Goal: Task Accomplishment & Management: Manage account settings

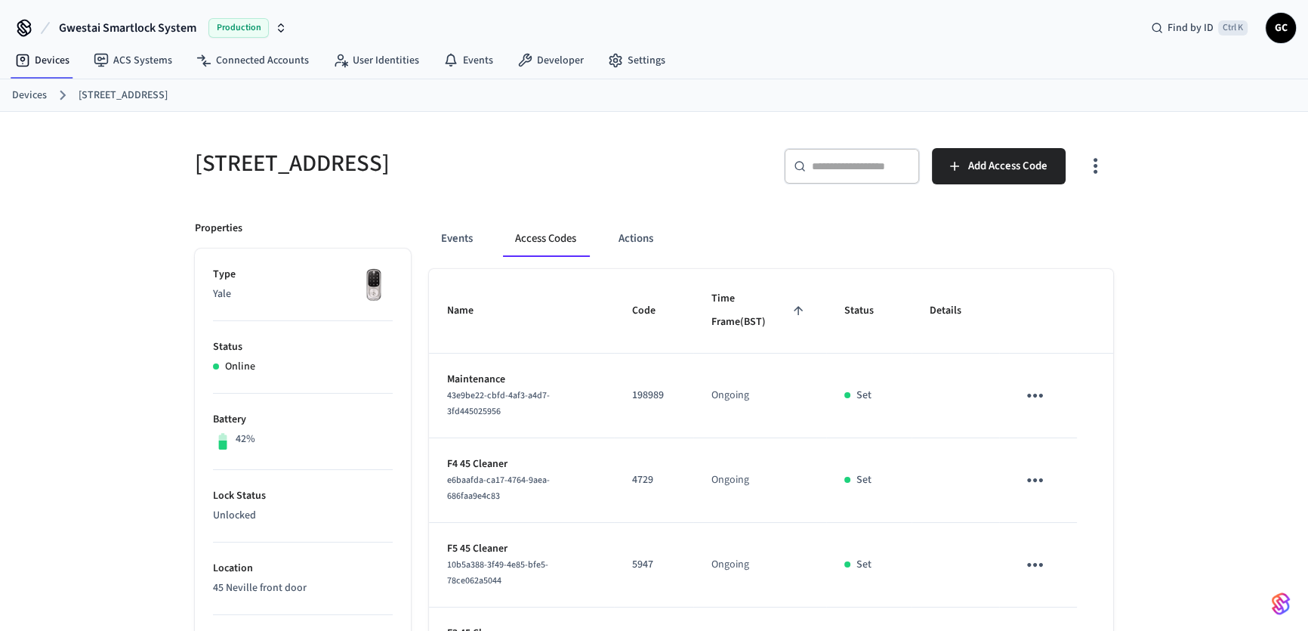
click at [399, 172] on h5 "[STREET_ADDRESS]" at bounding box center [420, 163] width 450 height 31
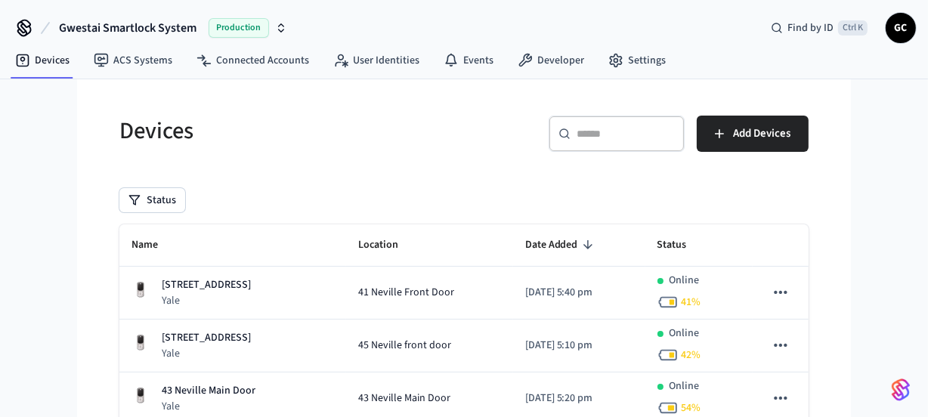
drag, startPoint x: 674, startPoint y: 133, endPoint x: 664, endPoint y: 133, distance: 9.8
click at [669, 133] on input "text" at bounding box center [625, 133] width 98 height 15
click at [626, 127] on input "text" at bounding box center [625, 133] width 98 height 15
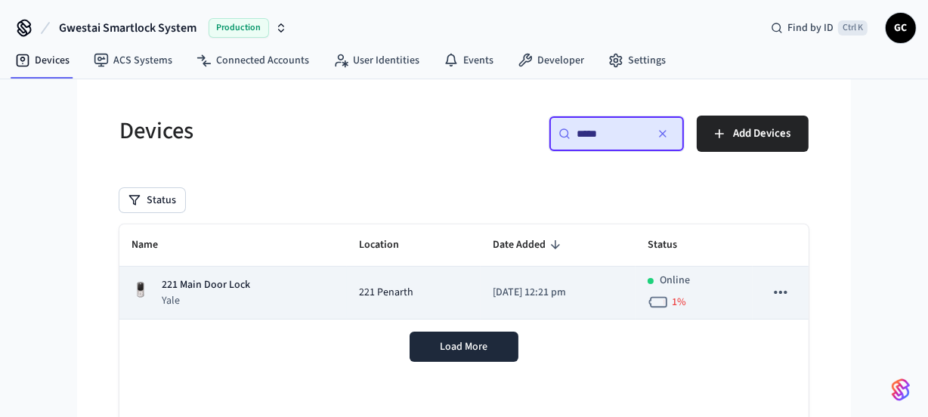
type input "*****"
click at [217, 287] on p "221 Main Door Lock" at bounding box center [206, 285] width 88 height 16
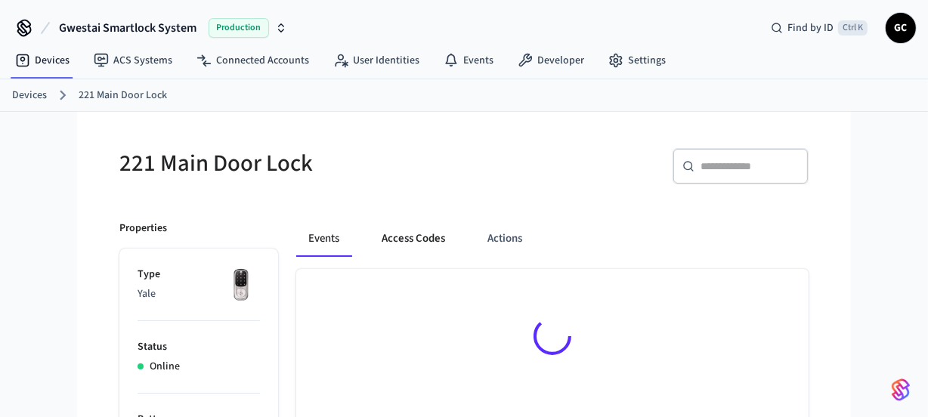
click at [405, 245] on button "Access Codes" at bounding box center [413, 239] width 88 height 36
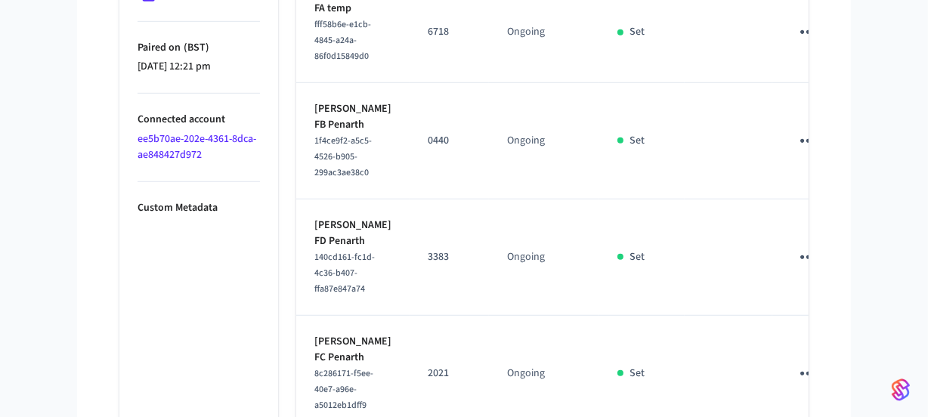
scroll to position [892, 0]
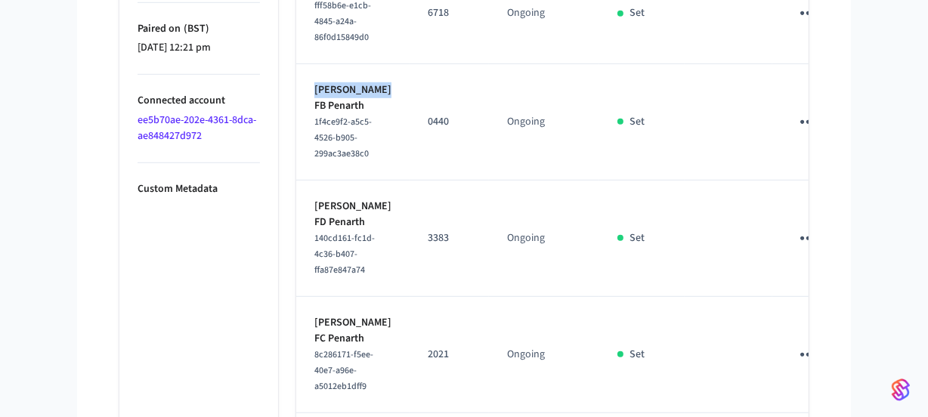
drag, startPoint x: 353, startPoint y: 241, endPoint x: 313, endPoint y: 229, distance: 41.8
click at [313, 181] on td "Amy Mackrill FB Penarth 1f4ce9f2-a5c5-4526-b905-299ac3ae38c0" at bounding box center [352, 122] width 113 height 116
copy p "Amy Mackrill"
drag, startPoint x: 382, startPoint y: 354, endPoint x: 312, endPoint y: 357, distance: 69.6
click at [312, 297] on td "Shlok Shah FD Penarth 140cd161-fc1d-4c36-b407-ffa87e847a74" at bounding box center [352, 239] width 113 height 116
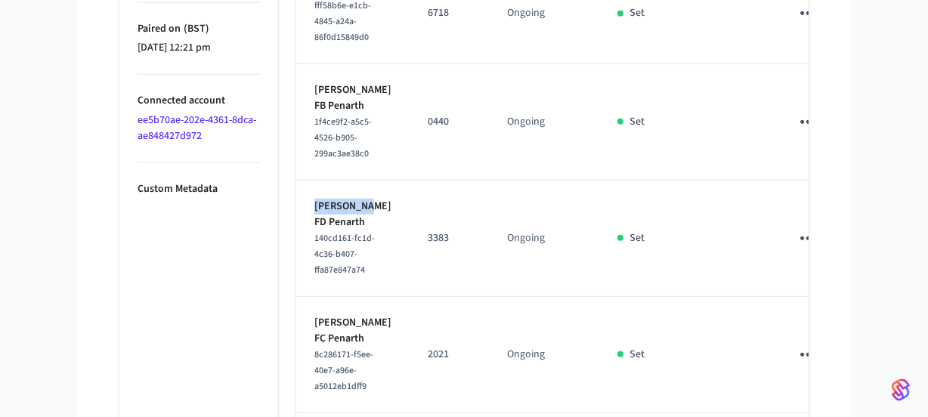
copy p "Shlok Shah"
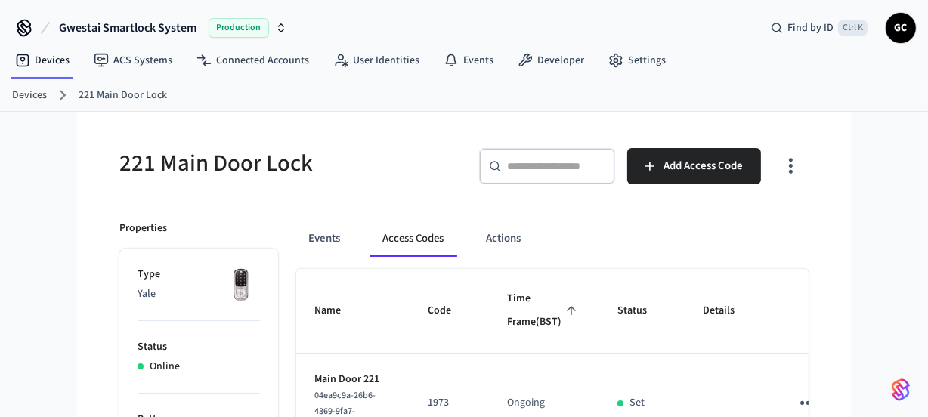
click at [34, 98] on link "Devices" at bounding box center [29, 96] width 35 height 16
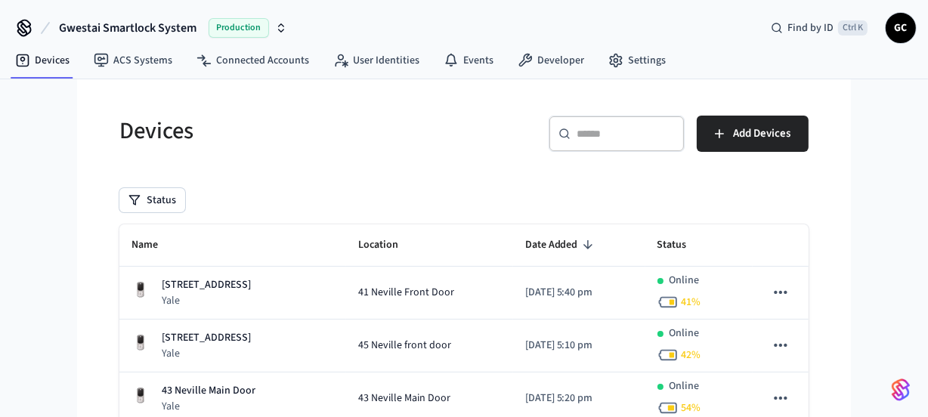
drag, startPoint x: 624, startPoint y: 122, endPoint x: 663, endPoint y: 134, distance: 40.4
click at [632, 128] on div "​ ​" at bounding box center [616, 134] width 136 height 36
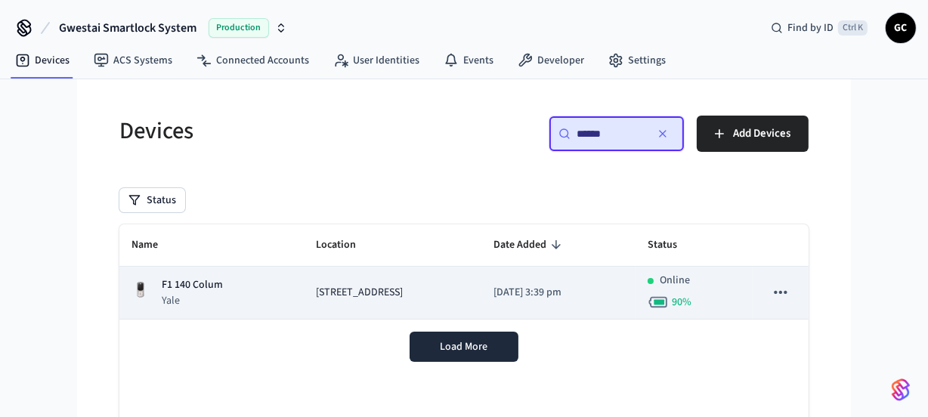
type input "******"
click at [190, 296] on p "Yale" at bounding box center [192, 300] width 61 height 15
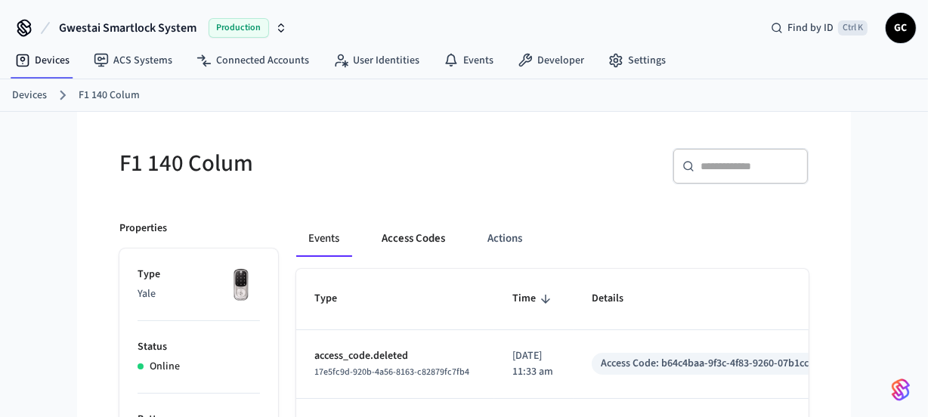
click at [431, 232] on button "Access Codes" at bounding box center [413, 239] width 88 height 36
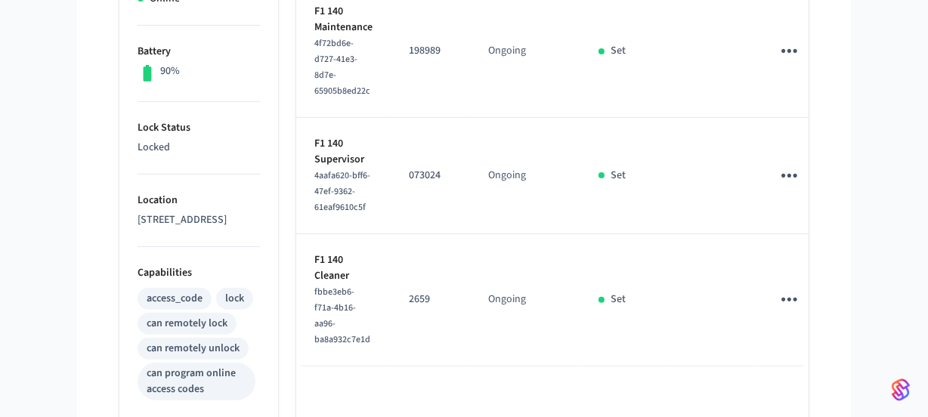
scroll to position [549, 0]
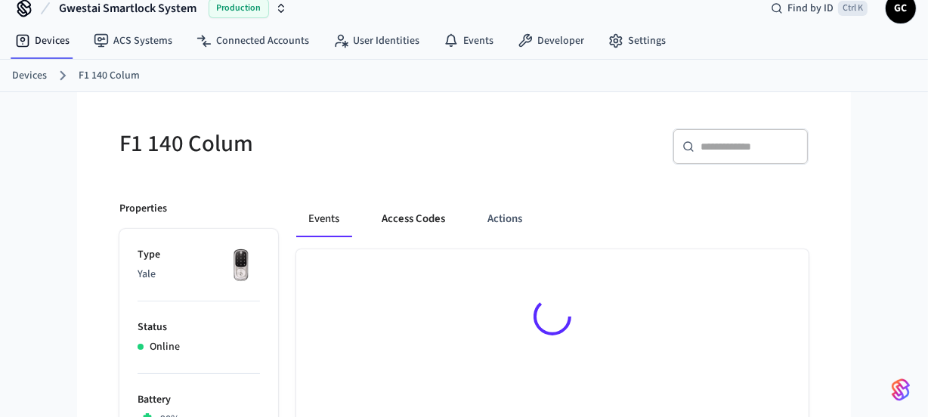
click at [424, 216] on button "Access Codes" at bounding box center [413, 219] width 88 height 36
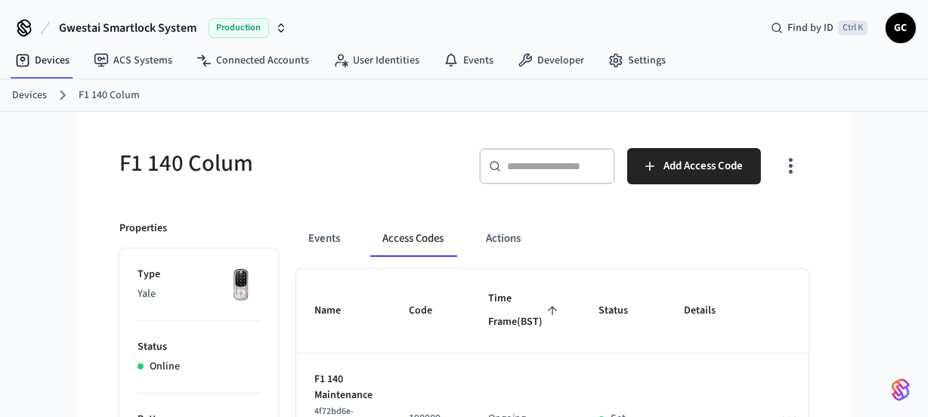
click at [35, 95] on link "Devices" at bounding box center [29, 96] width 35 height 16
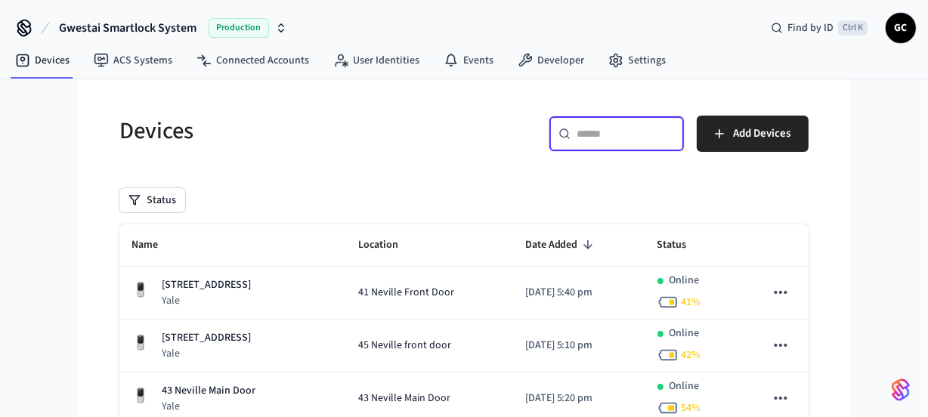
click at [576, 133] on input "text" at bounding box center [625, 133] width 98 height 15
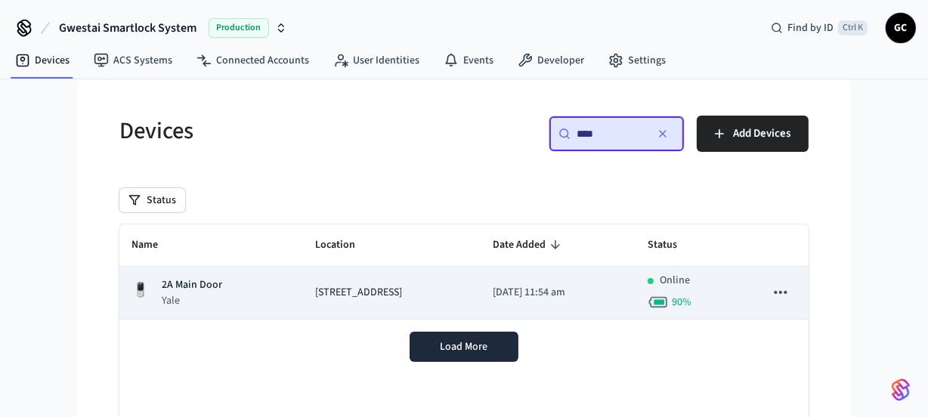
type input "****"
click at [202, 280] on p "2A Main Door" at bounding box center [192, 285] width 60 height 16
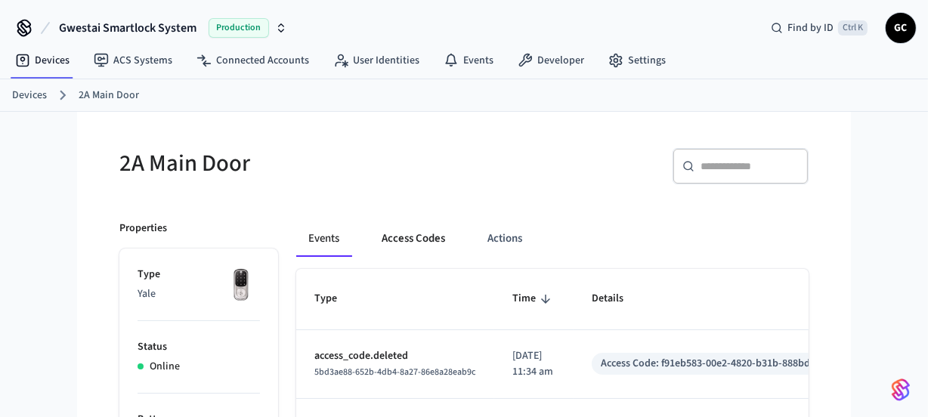
click at [414, 233] on button "Access Codes" at bounding box center [413, 239] width 88 height 36
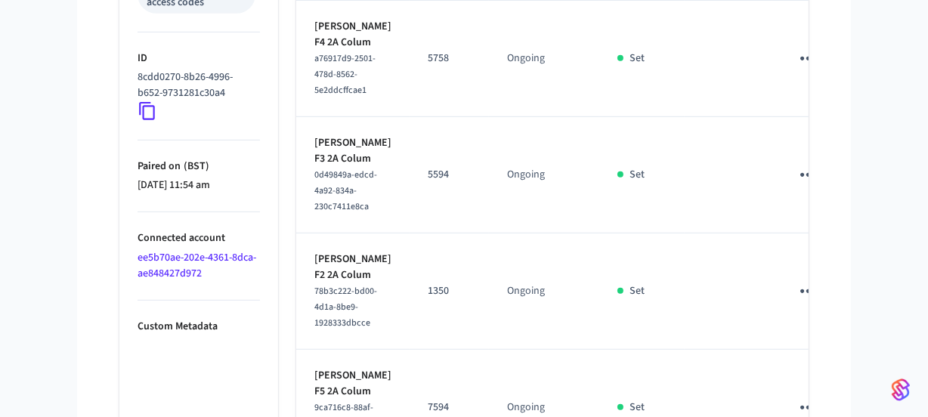
scroll to position [755, 0]
drag, startPoint x: 373, startPoint y: 157, endPoint x: 310, endPoint y: 160, distance: 62.8
click at [310, 116] on td "[PERSON_NAME] [PERSON_NAME] F4 2A Colum a76917d9-2501-478d-8562-5e2ddcffcae1" at bounding box center [352, 58] width 113 height 116
copy p "[PERSON_NAME]"
drag, startPoint x: 345, startPoint y: 321, endPoint x: 302, endPoint y: 312, distance: 44.0
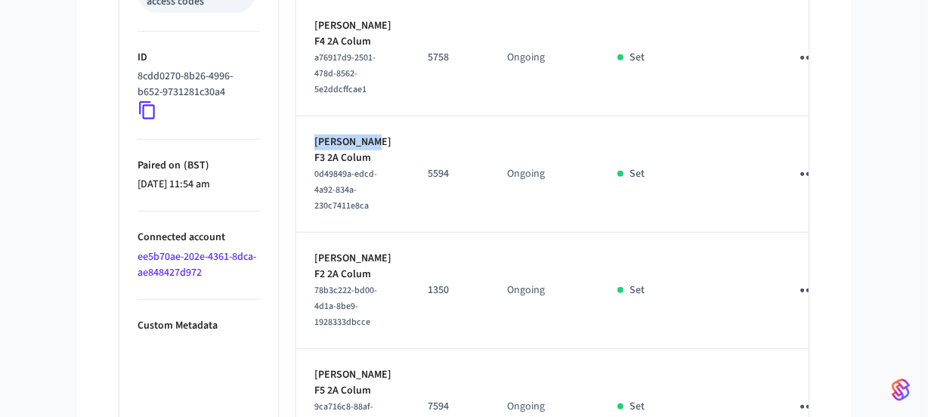
click at [302, 233] on td "[PERSON_NAME] F3 2A Colum 0d49849a-edcd-4a92-834a-230c7411e8ca" at bounding box center [352, 174] width 113 height 116
copy p "[PERSON_NAME]"
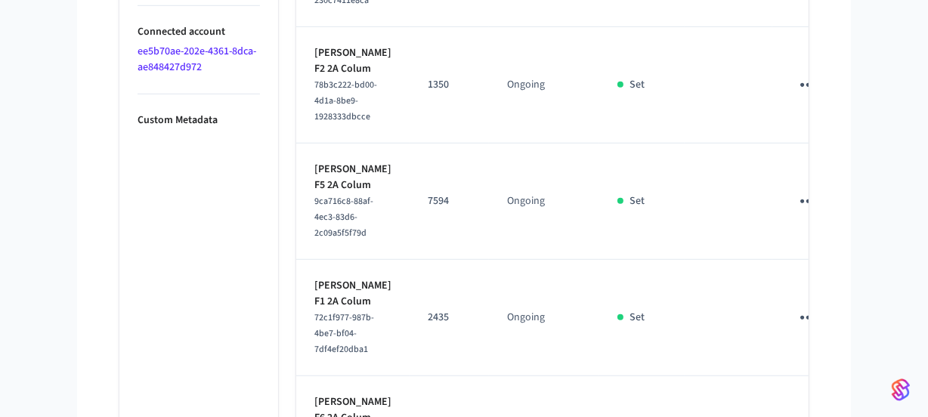
scroll to position [1030, 0]
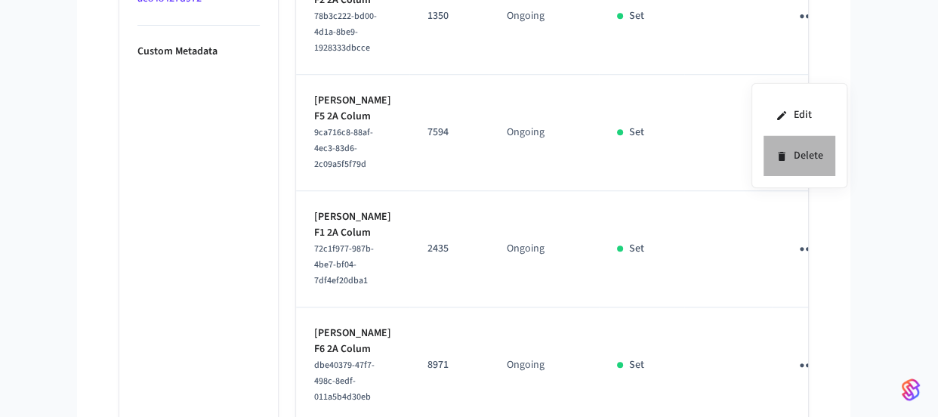
click at [806, 156] on li "Delete" at bounding box center [800, 156] width 72 height 40
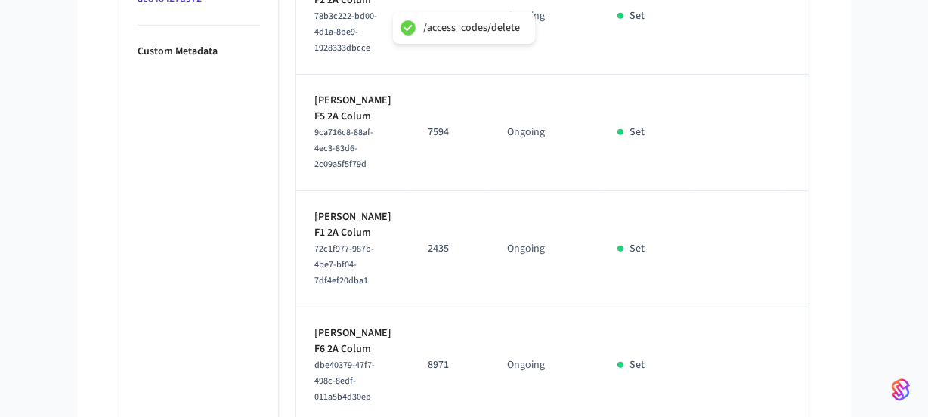
drag, startPoint x: 352, startPoint y: 197, endPoint x: 307, endPoint y: 187, distance: 45.8
click at [307, 75] on td "[PERSON_NAME] F2 2A Colum 78b3c222-bd00-4d1a-8be9-1928333dbcce" at bounding box center [352, 16] width 113 height 116
copy p "[PERSON_NAME]"
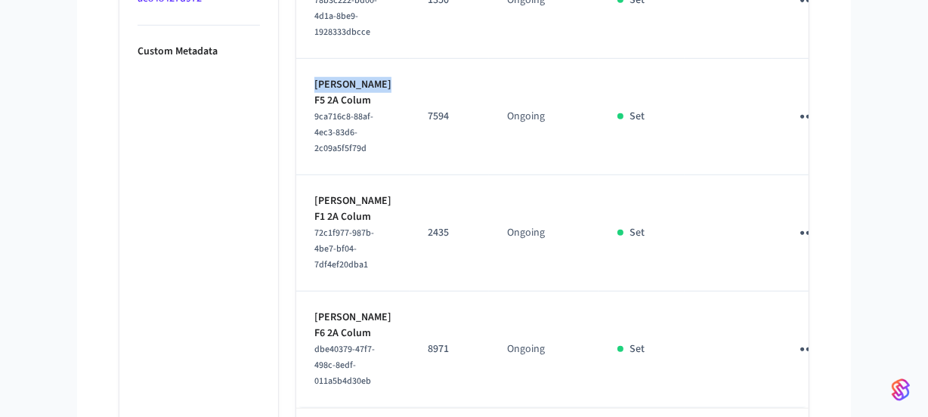
drag, startPoint x: 342, startPoint y: 328, endPoint x: 297, endPoint y: 313, distance: 47.8
click at [298, 175] on td "[PERSON_NAME] F5 2A Colum 9ca716c8-88af-4ec3-83d6-2c09a5f5f79d" at bounding box center [352, 117] width 113 height 116
copy p "[PERSON_NAME]"
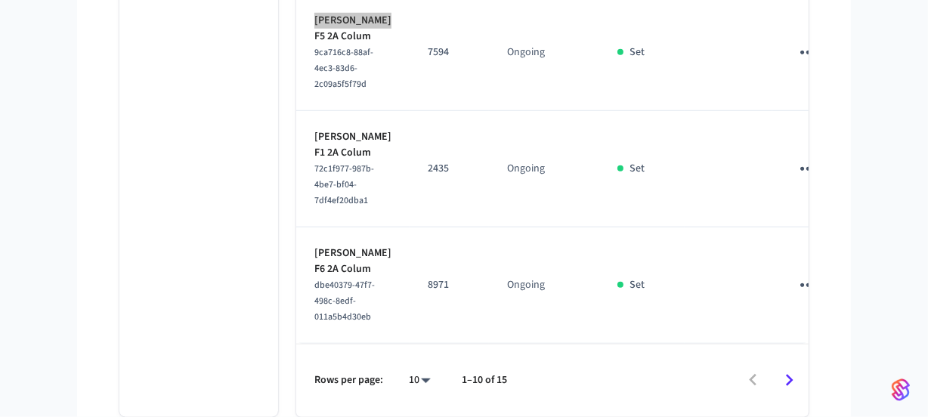
scroll to position [1305, 0]
drag, startPoint x: 351, startPoint y: 199, endPoint x: 312, endPoint y: 192, distance: 40.0
click at [312, 192] on td "[PERSON_NAME] F1 2A Colum 72c1f977-987b-4be7-bf04-7df4ef20dba1" at bounding box center [352, 169] width 113 height 116
copy p "[PERSON_NAME]"
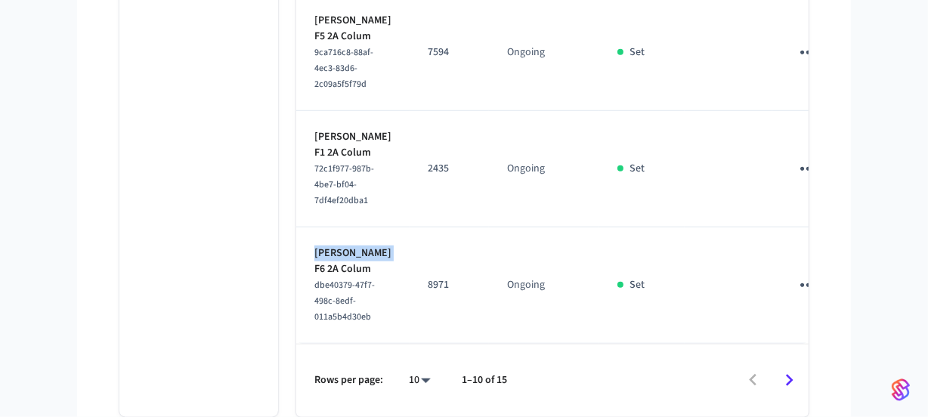
drag, startPoint x: 351, startPoint y: 229, endPoint x: 306, endPoint y: 212, distance: 48.3
click at [306, 227] on td "[PERSON_NAME] F6 2A Colum dbe40379-47f7-498c-8edf-011a5b4d30eb" at bounding box center [352, 285] width 113 height 116
copy p "[PERSON_NAME]"
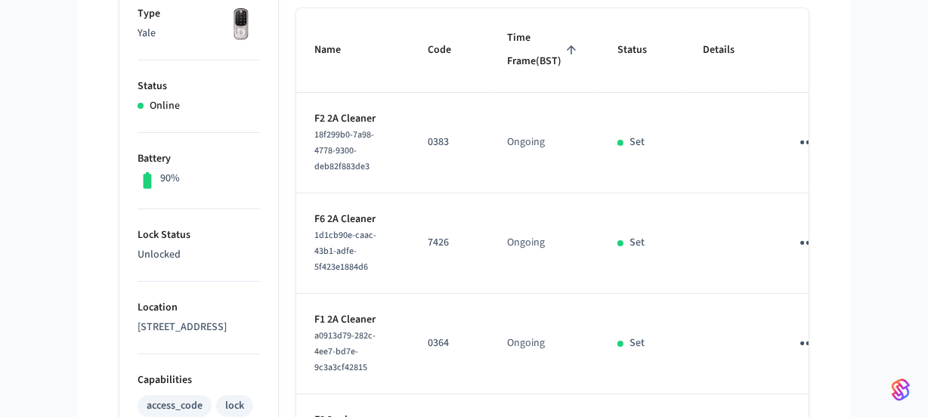
scroll to position [0, 0]
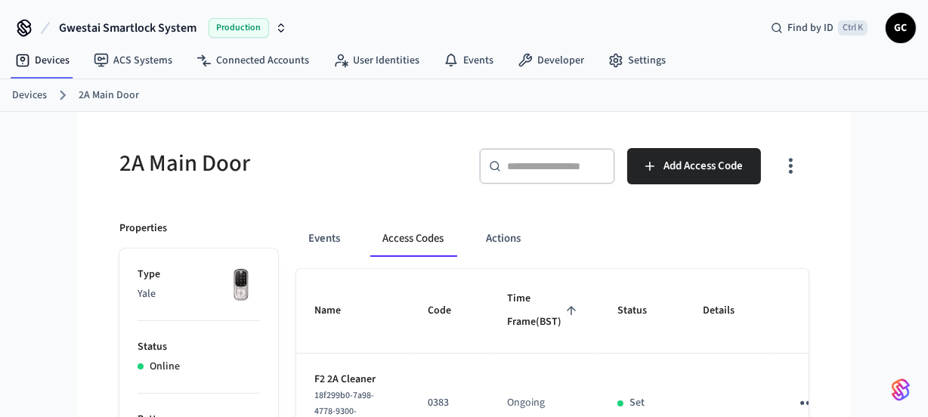
click at [17, 90] on link "Devices" at bounding box center [29, 96] width 35 height 16
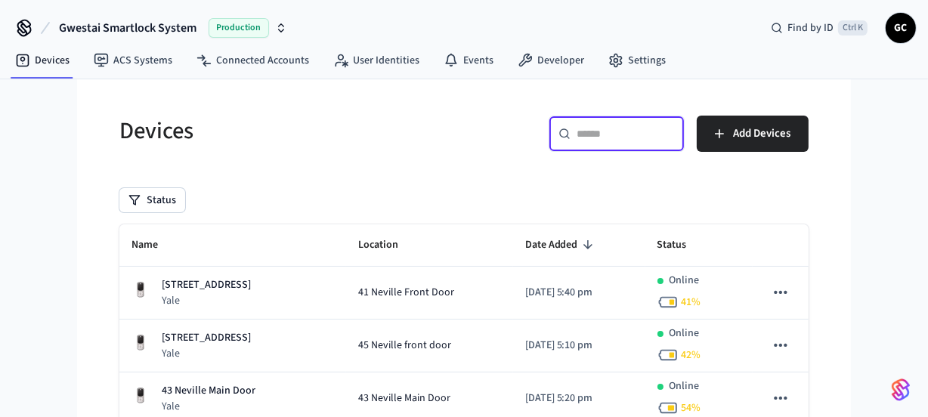
click at [604, 134] on input "text" at bounding box center [625, 133] width 98 height 15
click at [613, 141] on input "text" at bounding box center [625, 133] width 98 height 15
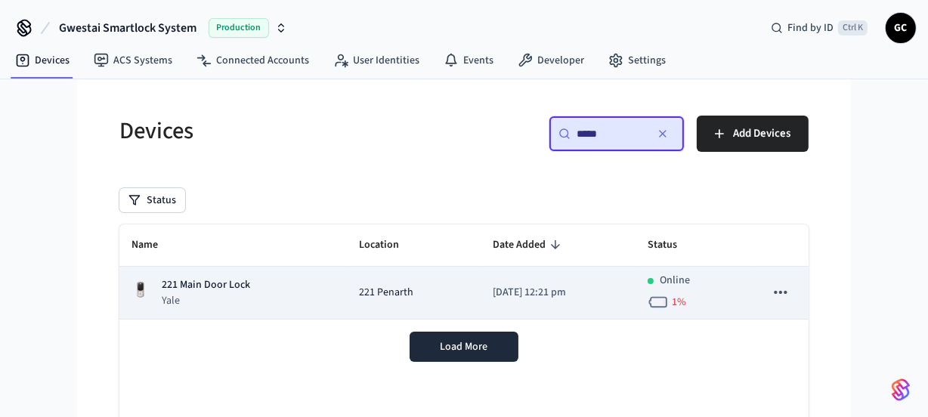
type input "*****"
click at [235, 293] on p "Yale" at bounding box center [206, 300] width 88 height 15
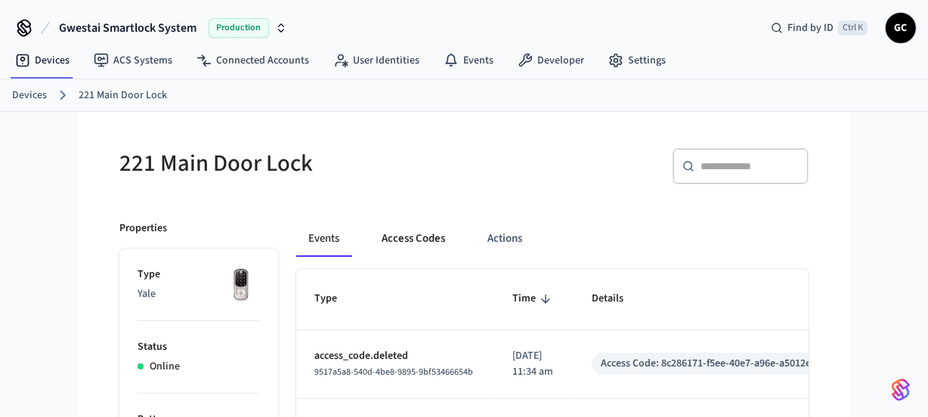
click at [414, 242] on button "Access Codes" at bounding box center [413, 239] width 88 height 36
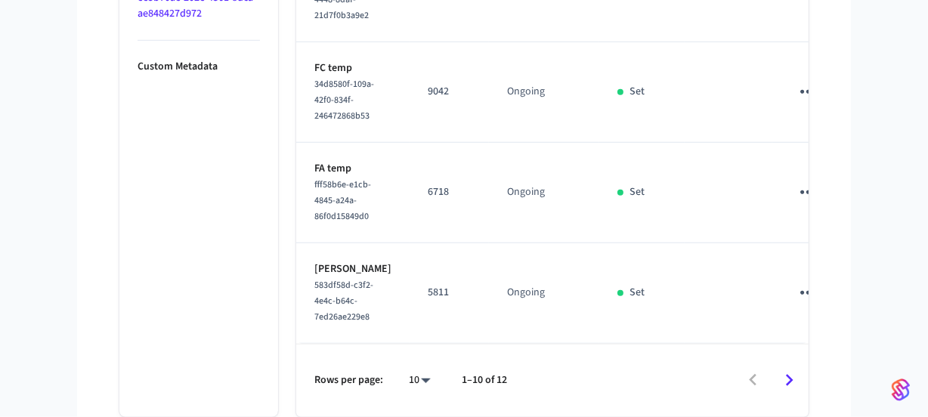
scroll to position [1238, 0]
drag, startPoint x: 341, startPoint y: 246, endPoint x: 307, endPoint y: 231, distance: 36.9
click at [307, 243] on td "[PERSON_NAME] FE Penarth 583df58d-c3f2-4e4c-b64c-7ed26ae229e8" at bounding box center [352, 293] width 113 height 100
copy p "[PERSON_NAME]"
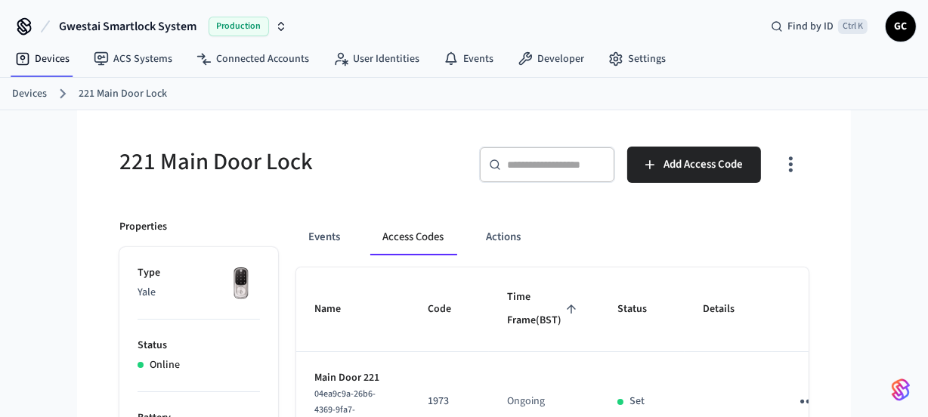
scroll to position [0, 0]
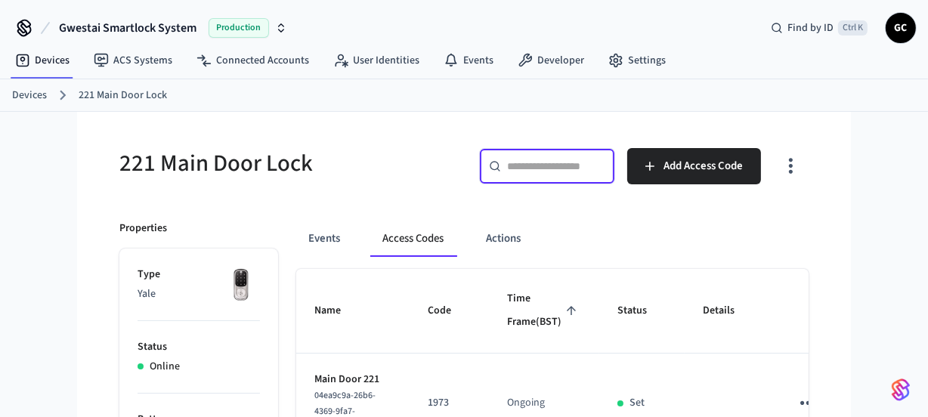
click at [550, 165] on input "text" at bounding box center [556, 166] width 98 height 15
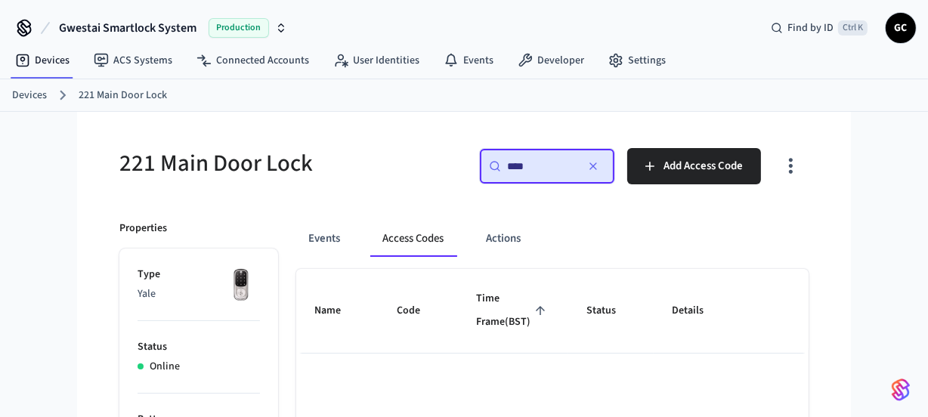
type input "***"
drag, startPoint x: 41, startPoint y: 91, endPoint x: 59, endPoint y: 91, distance: 18.1
click at [42, 91] on link "Devices" at bounding box center [29, 96] width 35 height 16
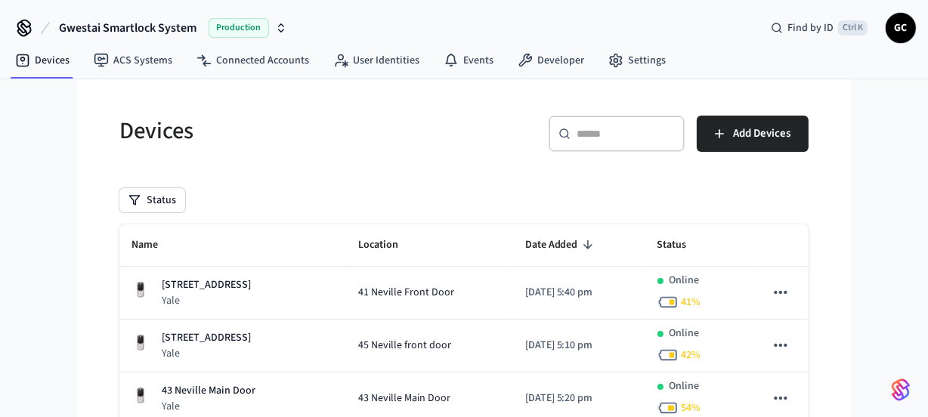
click at [570, 144] on div "​ ​" at bounding box center [616, 134] width 136 height 36
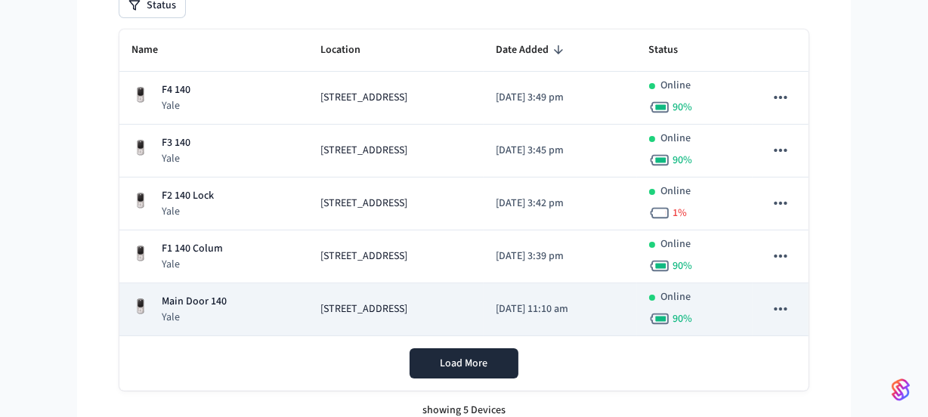
scroll to position [208, 0]
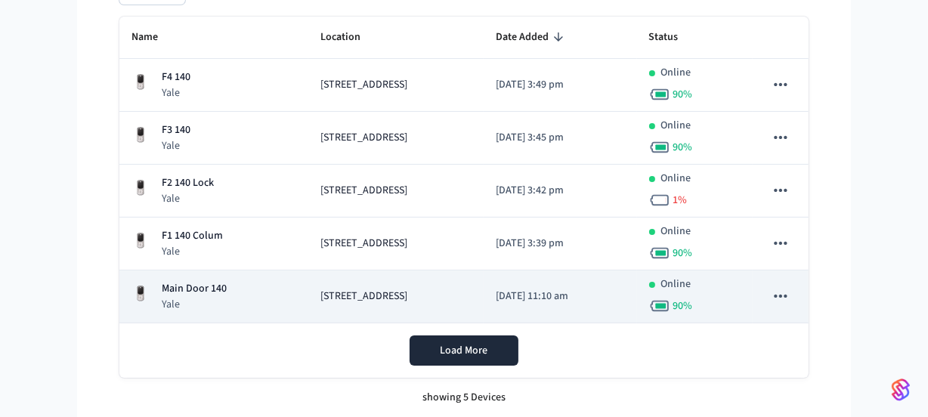
type input "***"
click at [205, 283] on p "Main Door 140" at bounding box center [194, 289] width 65 height 16
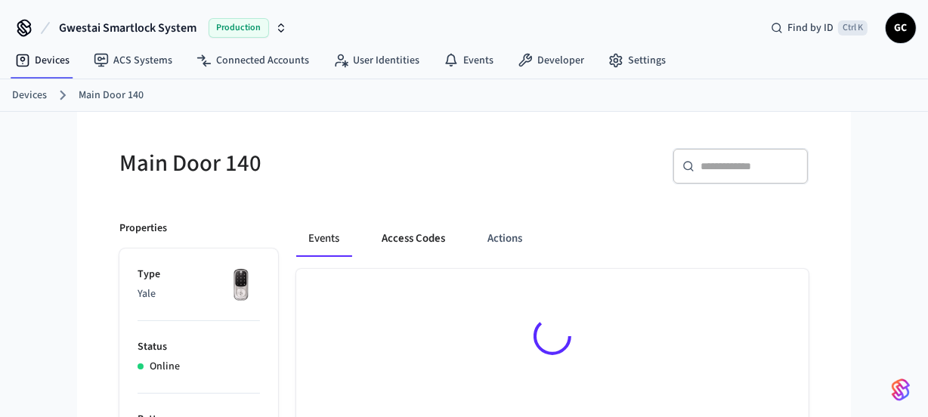
click at [406, 252] on button "Access Codes" at bounding box center [413, 239] width 88 height 36
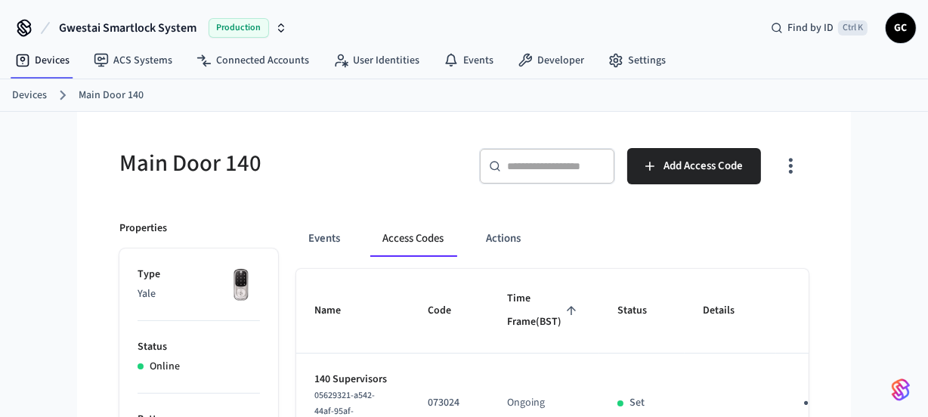
click at [27, 92] on link "Devices" at bounding box center [29, 96] width 35 height 16
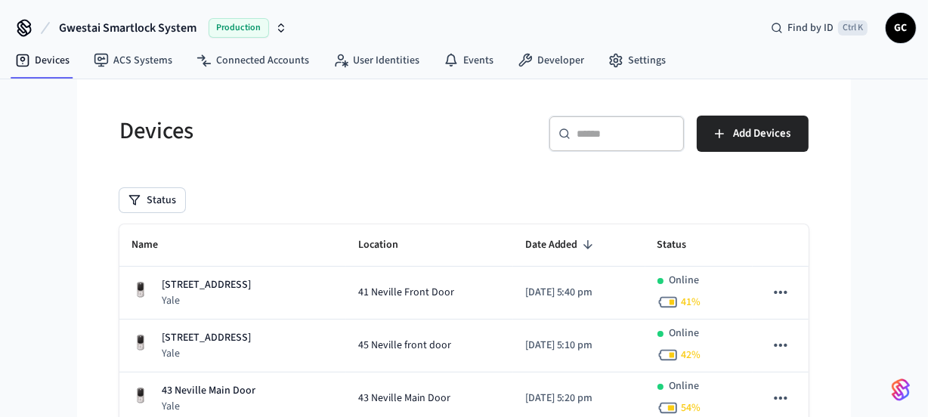
click at [632, 136] on input "text" at bounding box center [625, 133] width 98 height 15
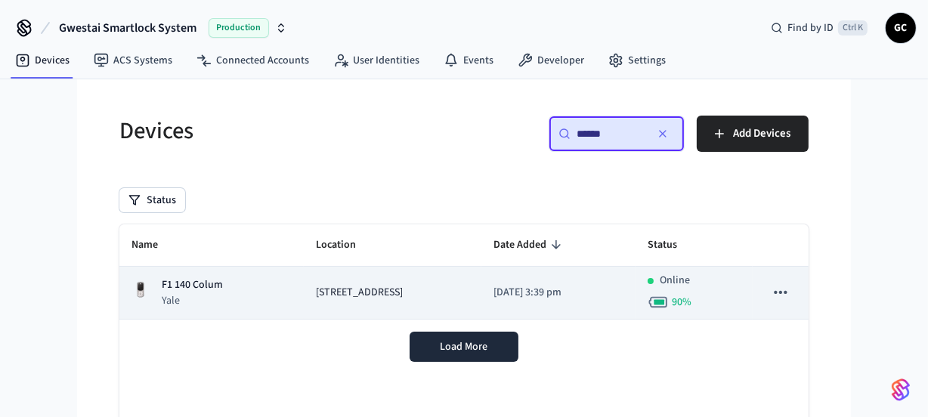
type input "******"
click at [231, 287] on div "F1 140 Colum Yale" at bounding box center [211, 292] width 160 height 31
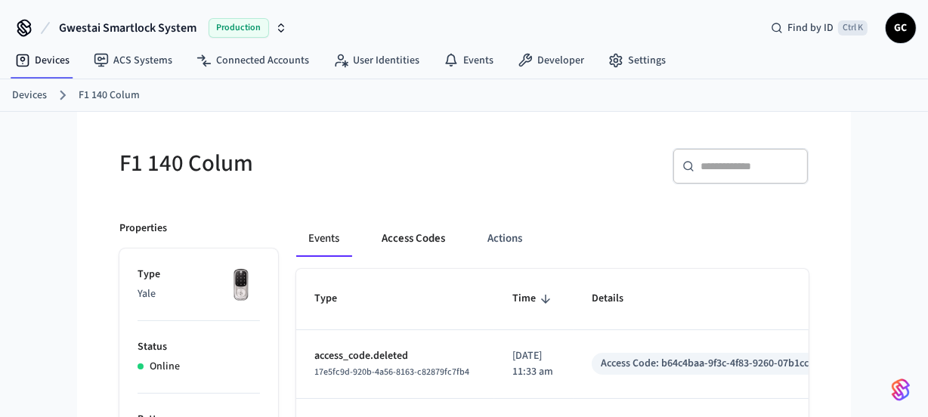
click at [445, 229] on button "Access Codes" at bounding box center [413, 239] width 88 height 36
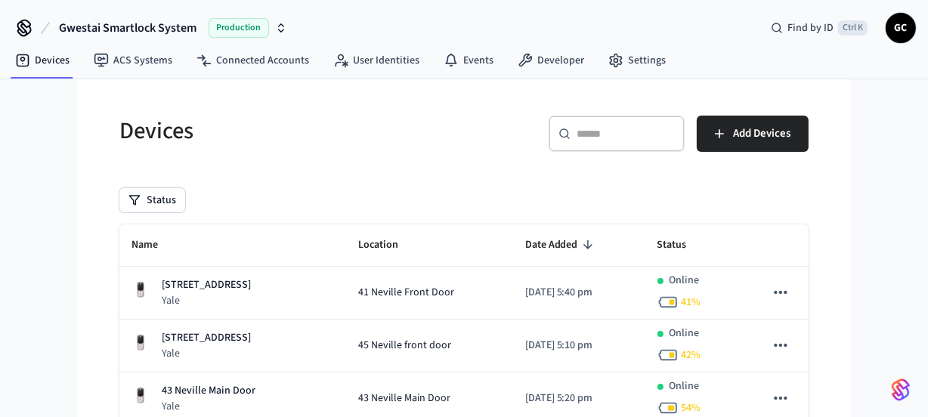
click at [616, 127] on input "text" at bounding box center [625, 133] width 98 height 15
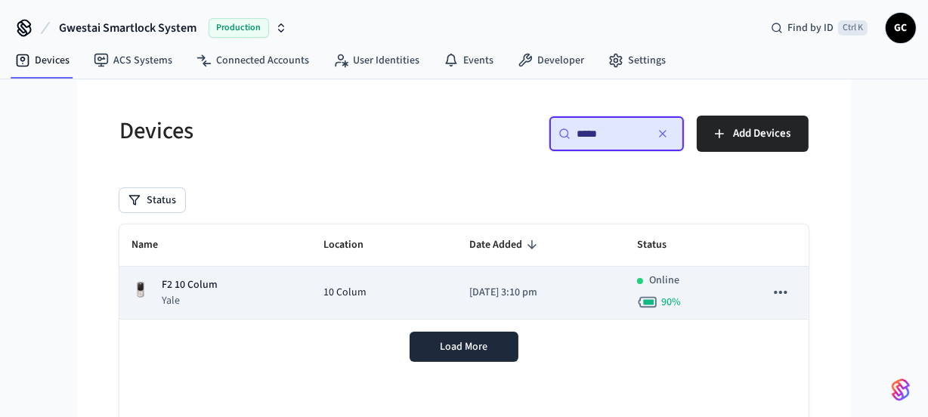
type input "*****"
click at [181, 277] on p "F2 10 Colum" at bounding box center [190, 285] width 56 height 16
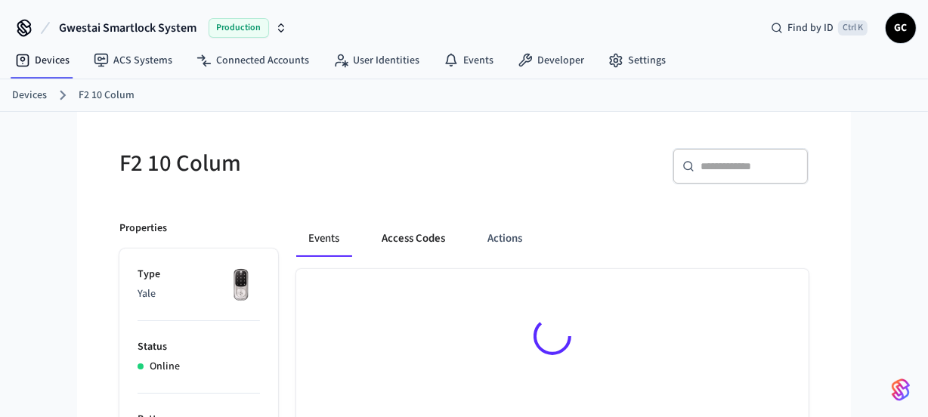
click at [411, 234] on button "Access Codes" at bounding box center [413, 239] width 88 height 36
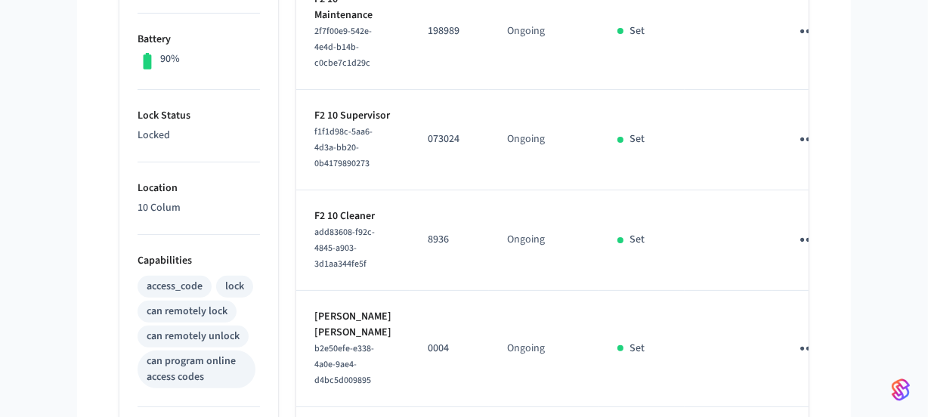
scroll to position [549, 0]
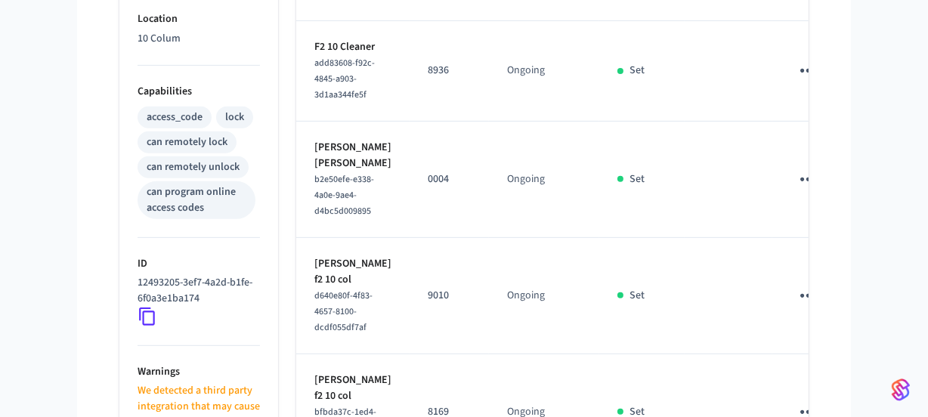
click at [428, 79] on p "8936" at bounding box center [449, 71] width 43 height 16
copy p "8936"
